Goal: Information Seeking & Learning: Learn about a topic

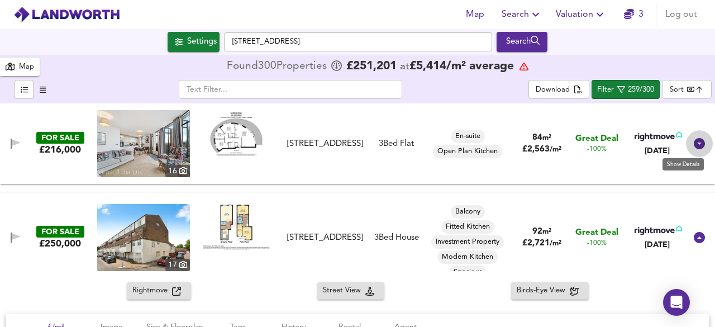
click at [694, 143] on icon at bounding box center [699, 143] width 13 height 13
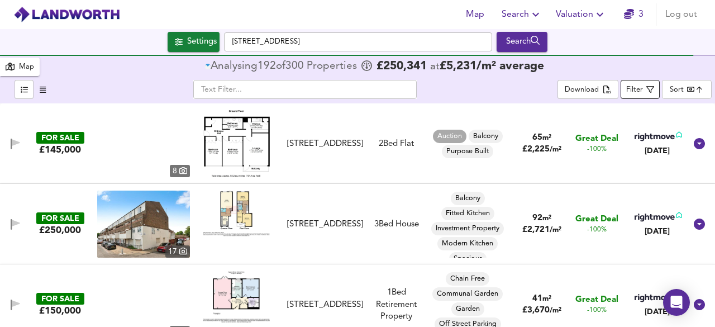
click at [636, 92] on div "Filter" at bounding box center [634, 90] width 17 height 13
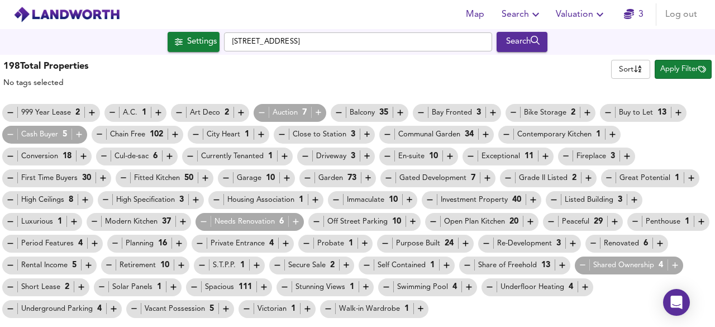
click at [636, 92] on div "198 Total Properties No tags selected Sort name ​ Apply Filter 999 Year Lease 2…" at bounding box center [357, 187] width 715 height 264
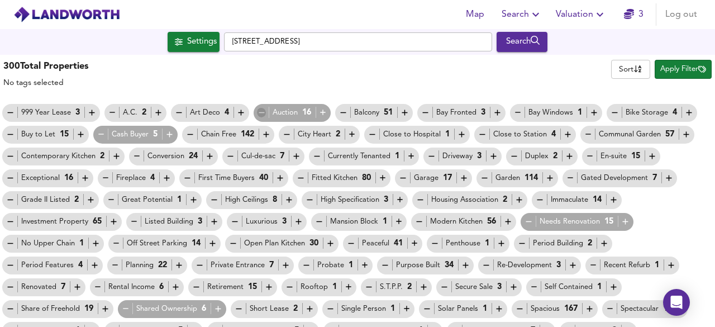
click at [257, 116] on icon "button" at bounding box center [261, 112] width 9 height 9
click at [317, 155] on icon "button" at bounding box center [316, 155] width 9 height 9
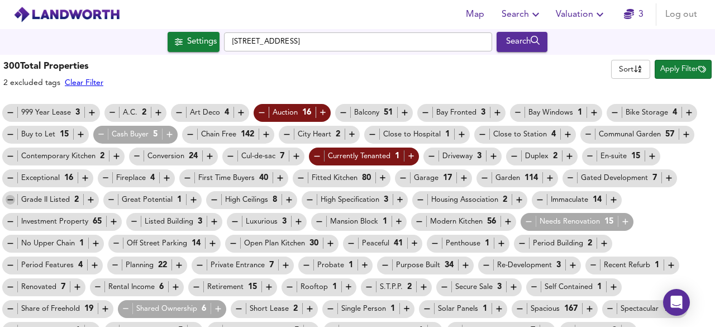
click at [9, 199] on icon "button" at bounding box center [10, 199] width 6 height 1
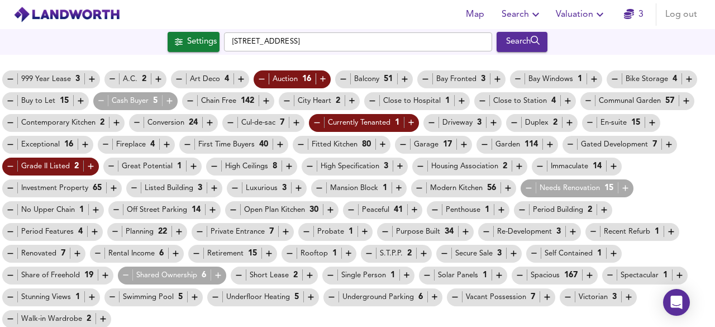
scroll to position [36, 0]
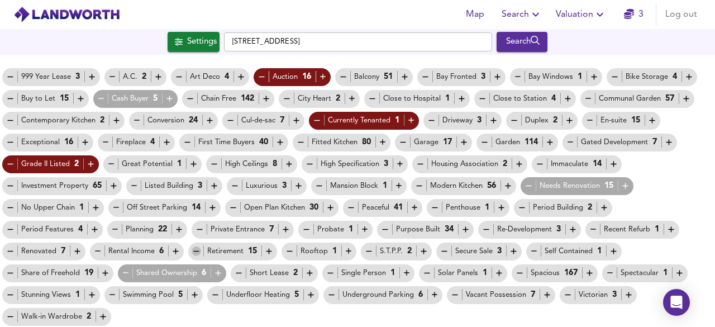
click at [197, 251] on icon "button" at bounding box center [197, 251] width 6 height 1
click at [128, 270] on icon "button" at bounding box center [125, 272] width 9 height 9
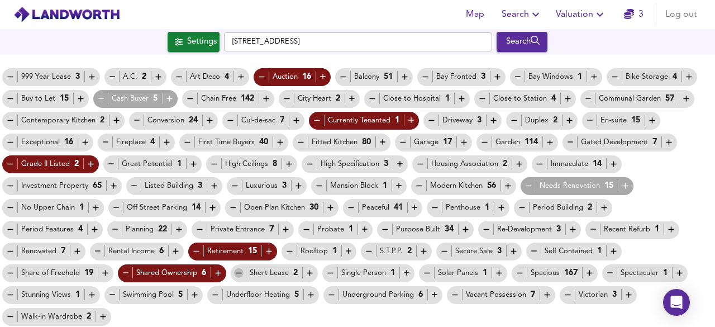
click at [237, 278] on icon "button" at bounding box center [238, 272] width 9 height 9
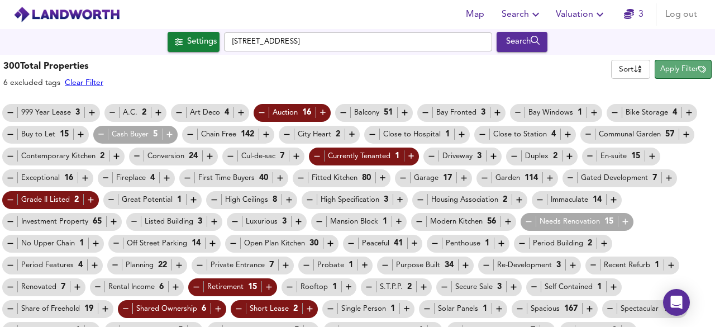
click at [672, 69] on span "Apply Filter" at bounding box center [683, 69] width 46 height 13
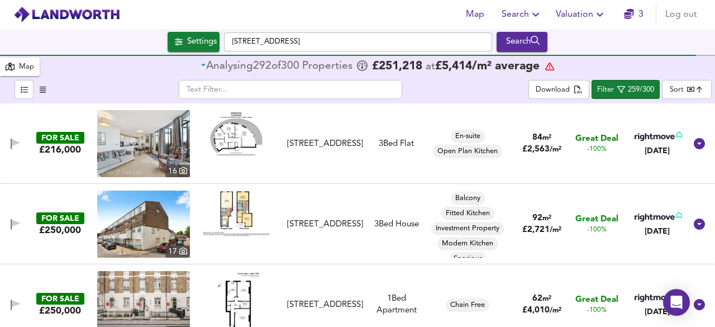
click at [694, 142] on icon at bounding box center [699, 143] width 11 height 11
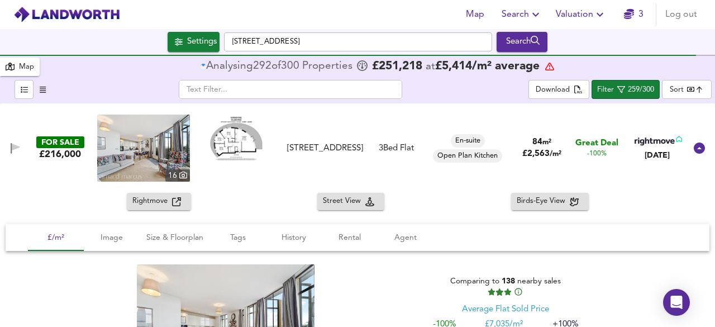
click at [695, 145] on icon at bounding box center [699, 147] width 11 height 11
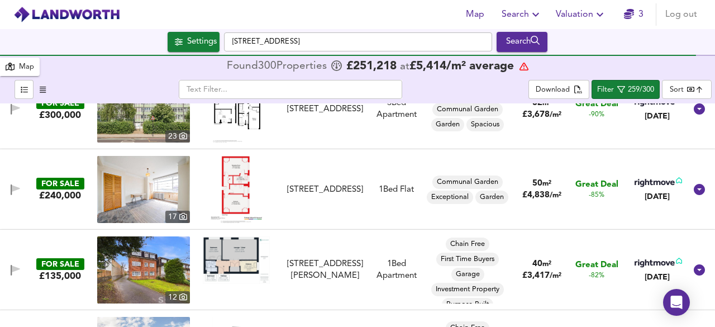
scroll to position [357, 0]
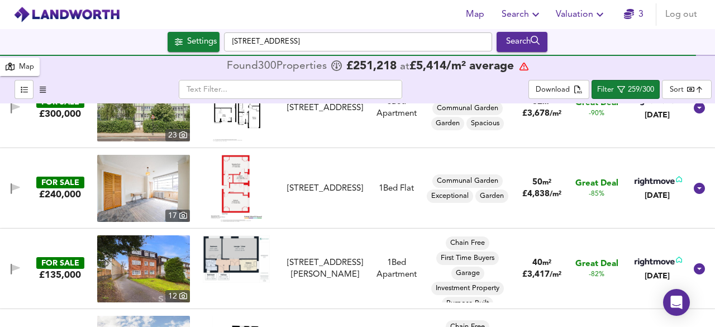
click at [235, 182] on img at bounding box center [236, 188] width 51 height 67
click at [239, 257] on img at bounding box center [236, 258] width 67 height 47
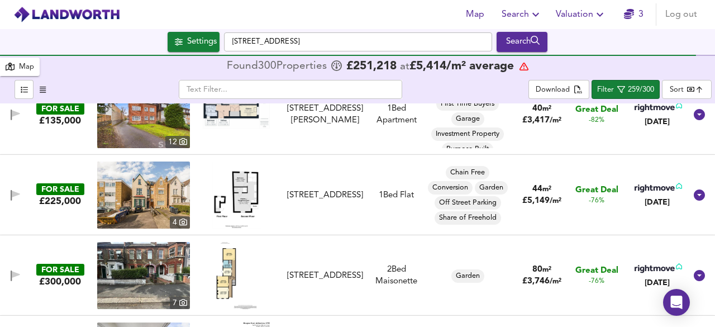
scroll to position [514, 0]
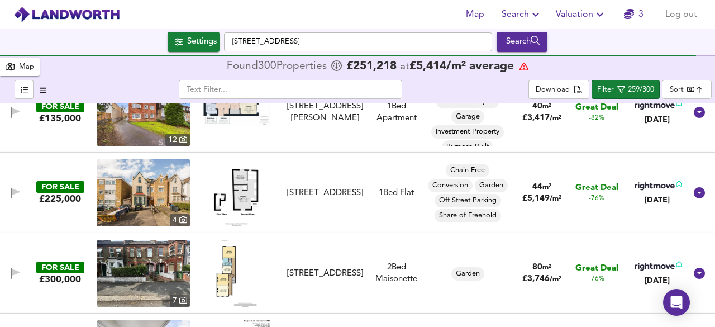
click at [238, 183] on img at bounding box center [236, 192] width 49 height 67
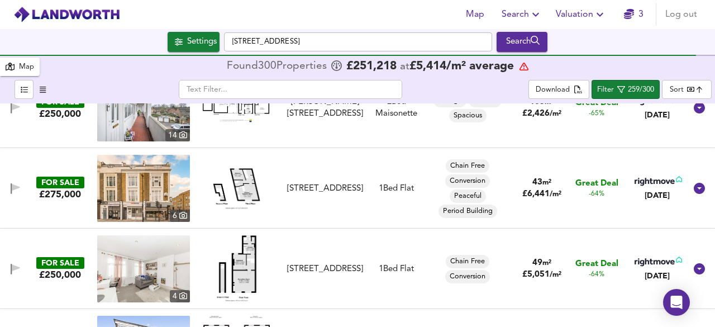
scroll to position [782, 0]
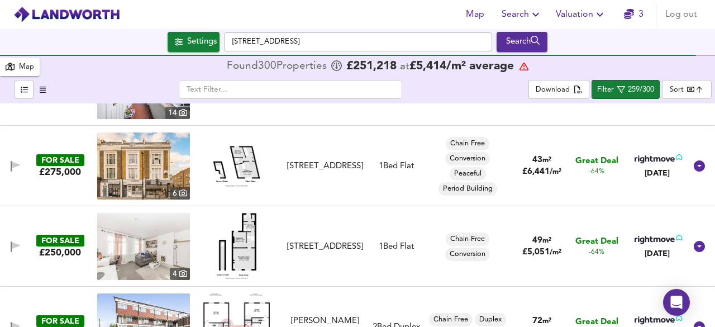
click at [240, 169] on img at bounding box center [236, 165] width 49 height 67
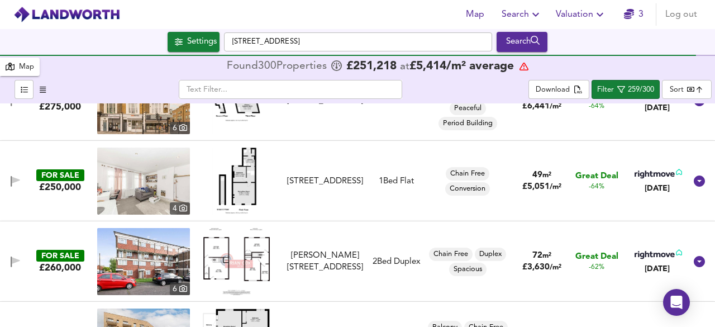
scroll to position [849, 0]
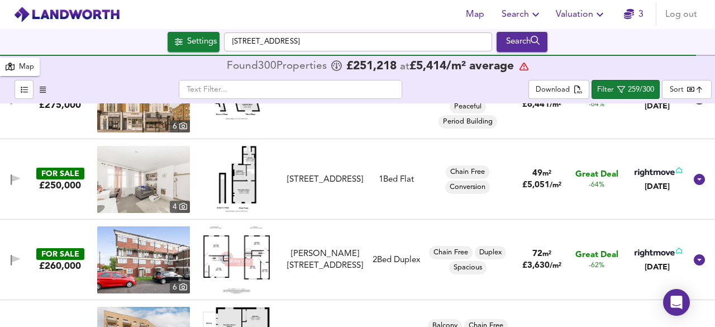
click at [249, 179] on img at bounding box center [236, 179] width 49 height 67
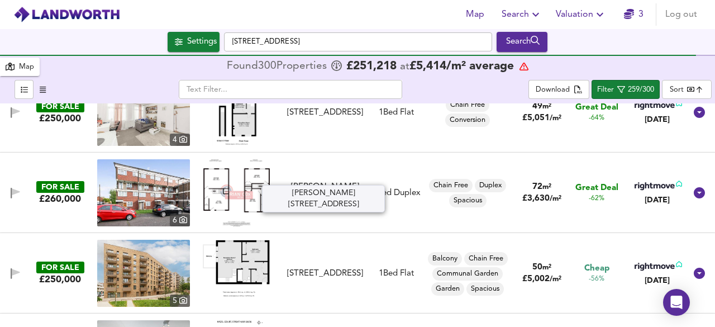
scroll to position [938, 0]
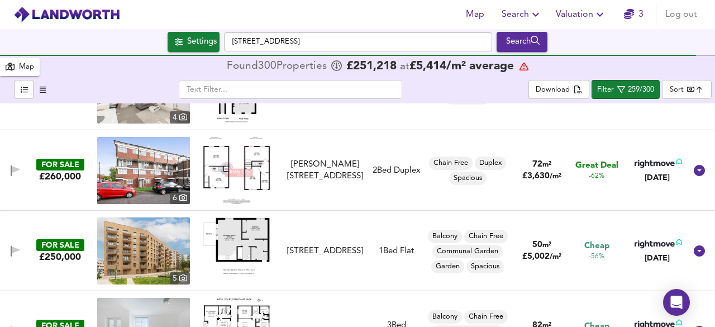
click at [214, 169] on img at bounding box center [236, 170] width 67 height 67
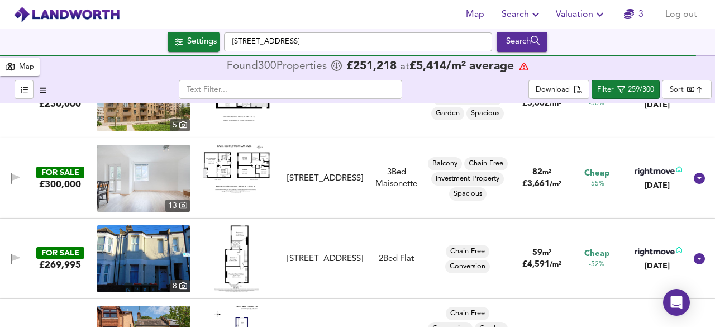
scroll to position [1095, 0]
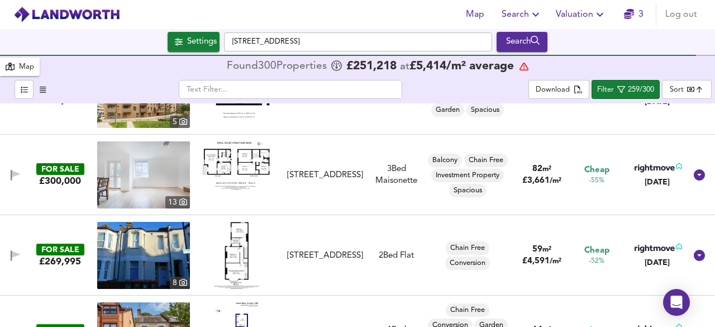
click at [247, 155] on img at bounding box center [236, 165] width 67 height 49
click at [142, 165] on img at bounding box center [143, 174] width 93 height 67
